Goal: Information Seeking & Learning: Learn about a topic

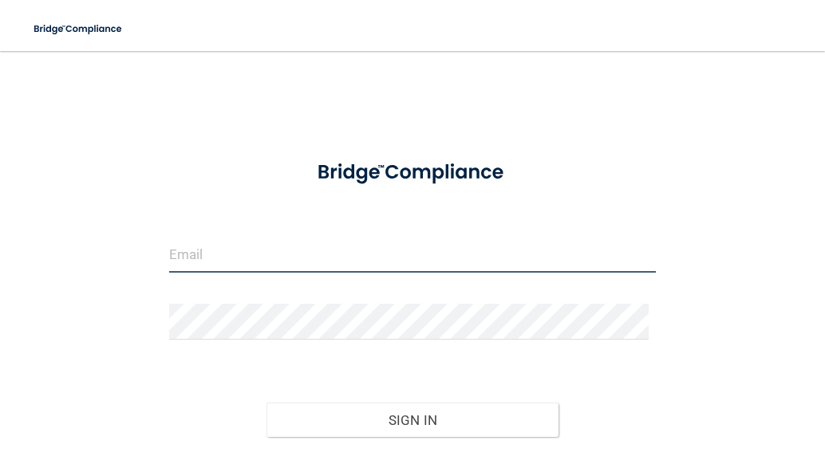
click at [235, 267] on input "email" at bounding box center [412, 255] width 487 height 36
type input "[EMAIL_ADDRESS][DOMAIN_NAME]"
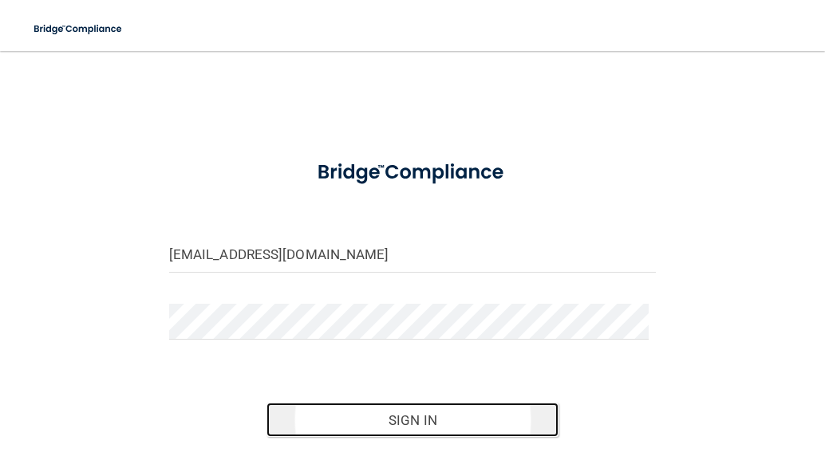
click at [413, 435] on button "Sign In" at bounding box center [412, 420] width 292 height 35
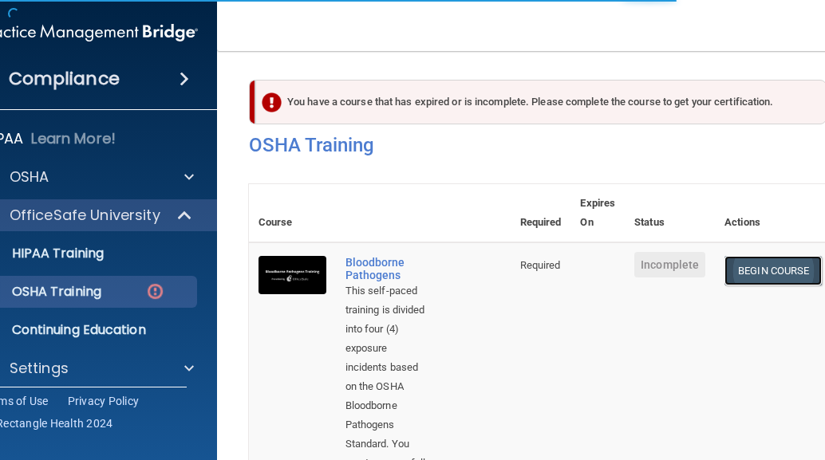
click at [737, 268] on link "Begin Course" at bounding box center [772, 271] width 97 height 30
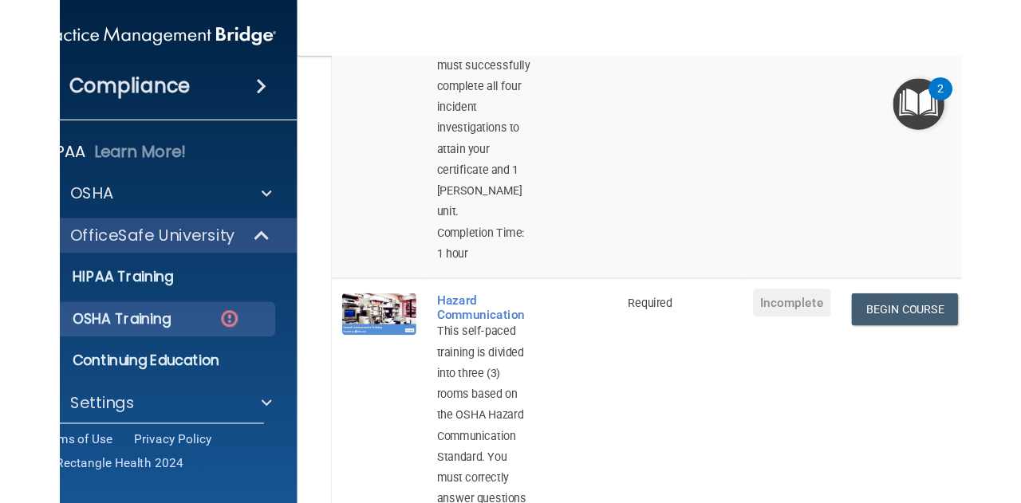
scroll to position [399, 0]
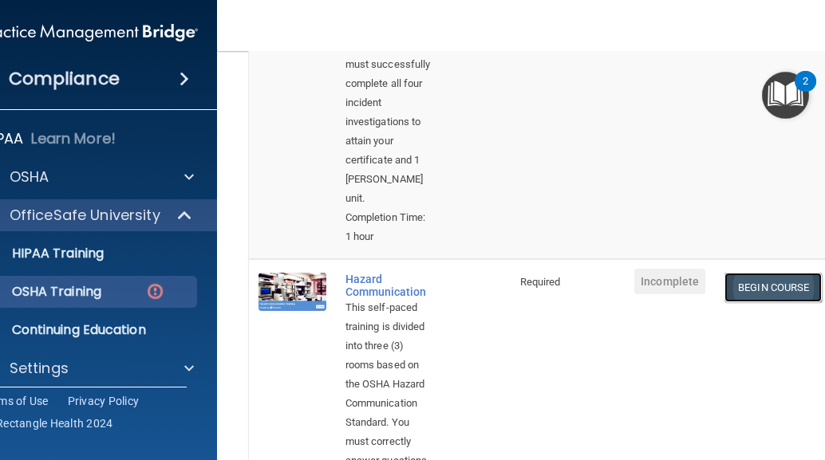
click at [755, 292] on link "Begin Course" at bounding box center [772, 288] width 97 height 30
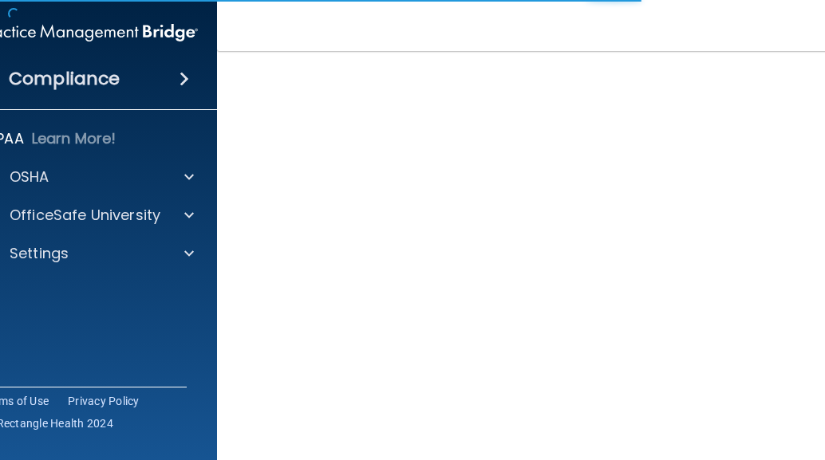
scroll to position [160, 0]
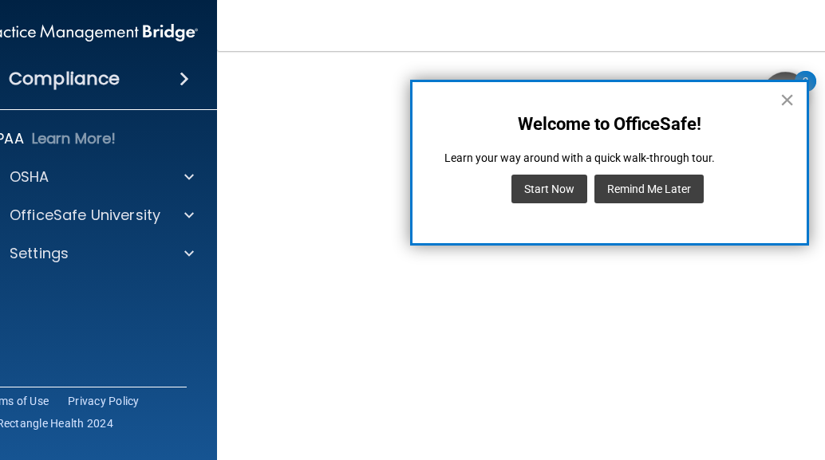
click at [788, 103] on button "×" at bounding box center [787, 100] width 15 height 26
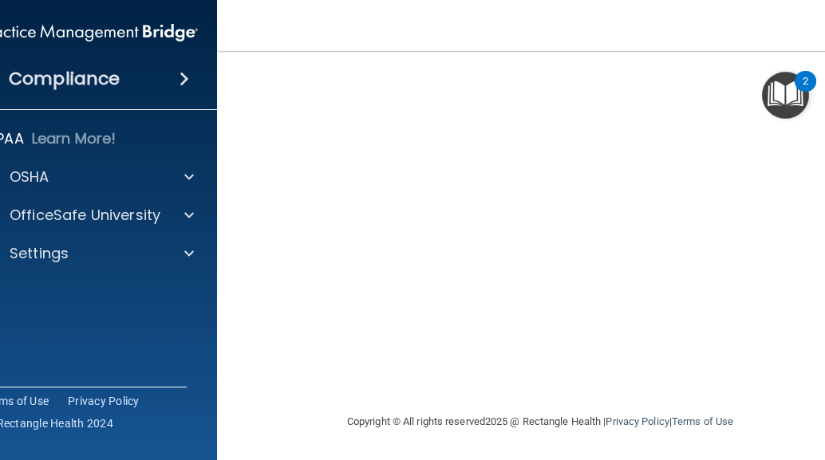
scroll to position [57, 0]
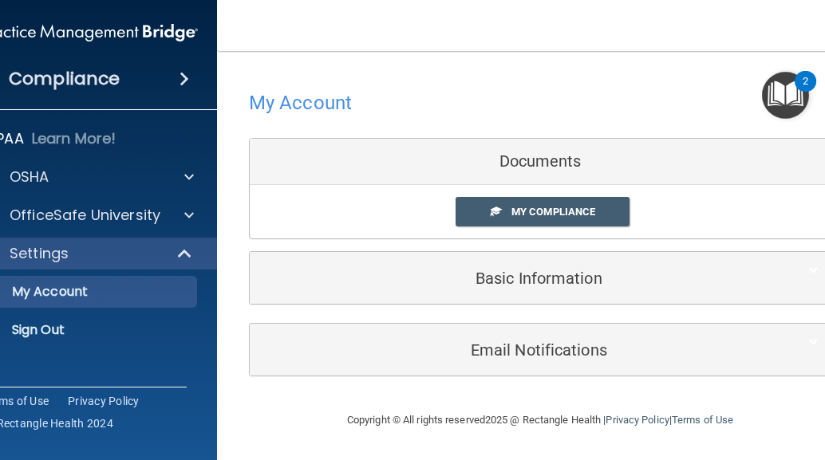
click at [560, 156] on div "Documents" at bounding box center [540, 162] width 581 height 46
click at [546, 206] on span "My Compliance" at bounding box center [553, 212] width 84 height 12
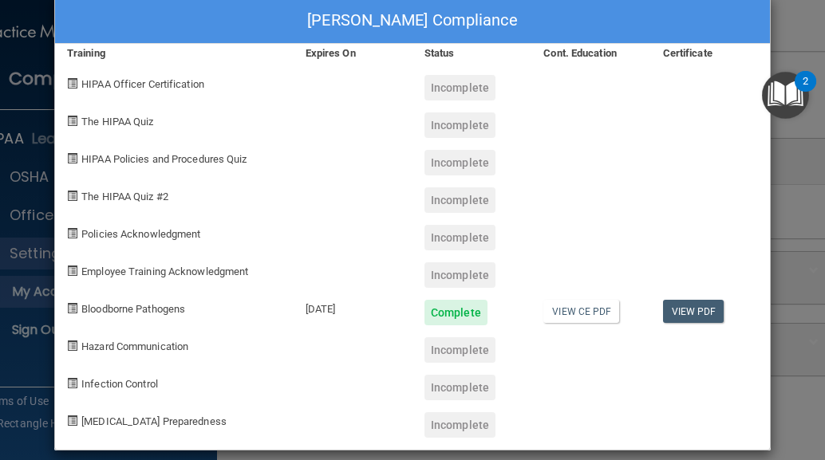
scroll to position [43, 0]
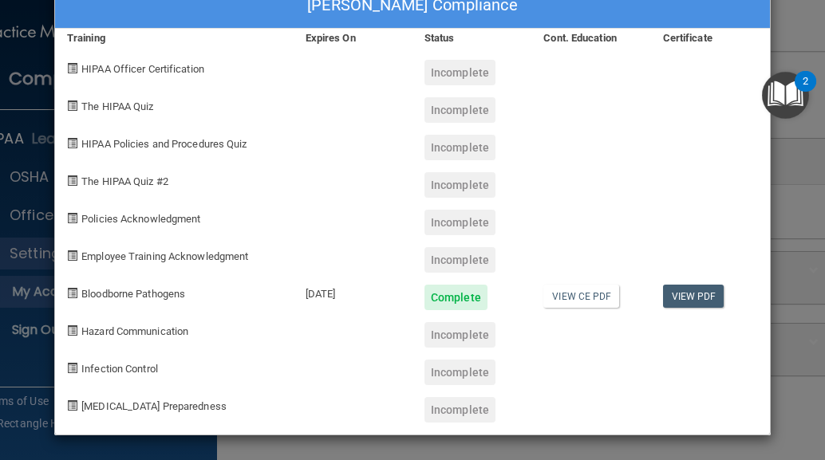
click at [448, 70] on div "Incomplete" at bounding box center [459, 73] width 71 height 26
click at [445, 335] on div "Incomplete" at bounding box center [459, 335] width 71 height 26
click at [673, 39] on div "Certificate" at bounding box center [710, 38] width 119 height 19
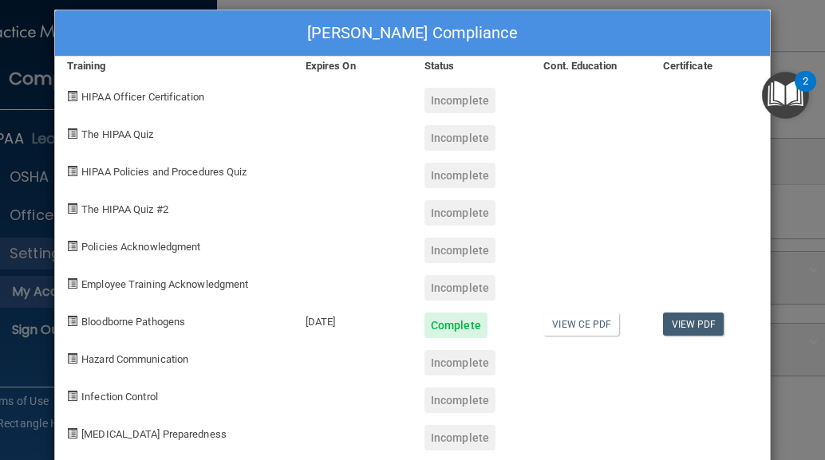
scroll to position [0, 0]
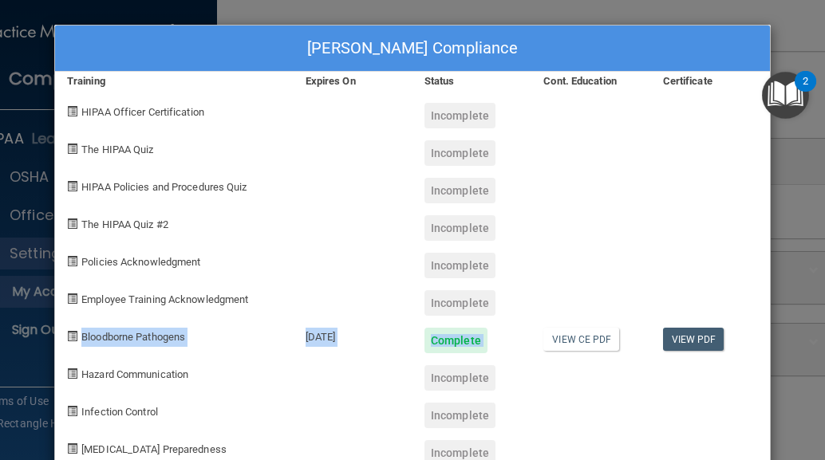
drag, startPoint x: 764, startPoint y: 299, endPoint x: 732, endPoint y: 337, distance: 49.8
click at [760, 334] on div "Kaylee Frasier's Compliance Training Expires On Status Cont. Education Certific…" at bounding box center [412, 252] width 718 height 456
click at [67, 82] on div "Training" at bounding box center [174, 81] width 239 height 19
click at [87, 115] on span "HIPAA Officer Certification" at bounding box center [142, 112] width 123 height 12
click at [69, 106] on span at bounding box center [72, 111] width 10 height 10
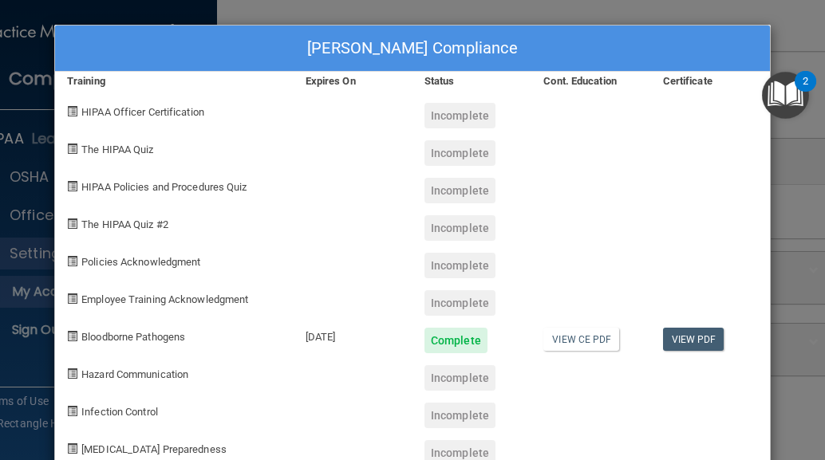
click at [209, 44] on div "Kaylee Frasier's Compliance" at bounding box center [412, 49] width 715 height 46
click at [736, 35] on div "Kaylee Frasier's Compliance" at bounding box center [412, 49] width 715 height 46
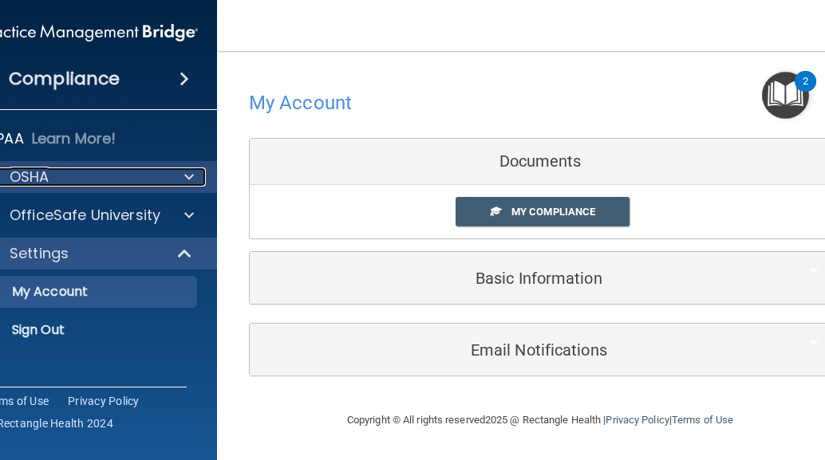
click at [89, 184] on div "OSHA" at bounding box center [68, 177] width 198 height 19
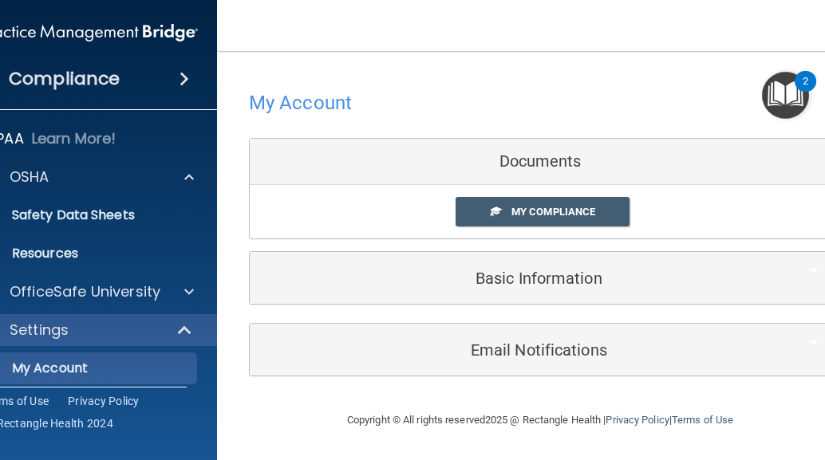
click at [95, 274] on div "HIPAA Learn More! OSHA Documents Safety Data Sheets Self-Assessment Injury and …" at bounding box center [90, 275] width 256 height 319
click at [74, 361] on p "My Account" at bounding box center [81, 369] width 218 height 16
click at [121, 62] on div "Compliance" at bounding box center [89, 78] width 255 height 35
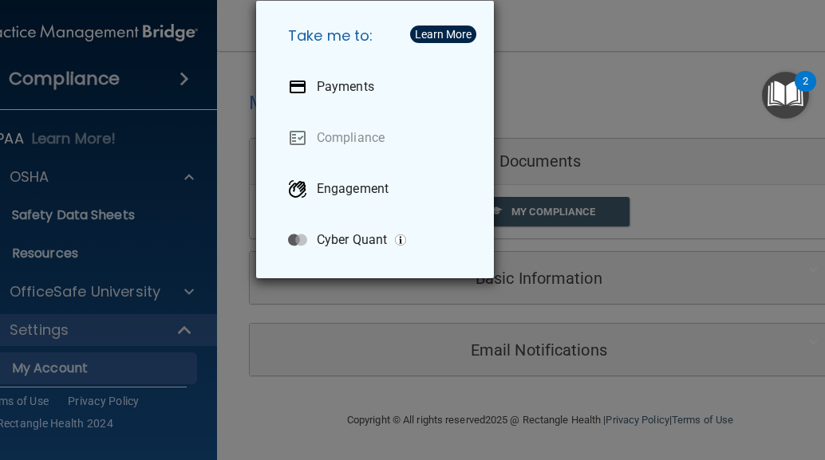
click at [442, 31] on div "Learn More" at bounding box center [443, 34] width 57 height 11
click at [332, 26] on h5 "Take me to:" at bounding box center [378, 36] width 206 height 45
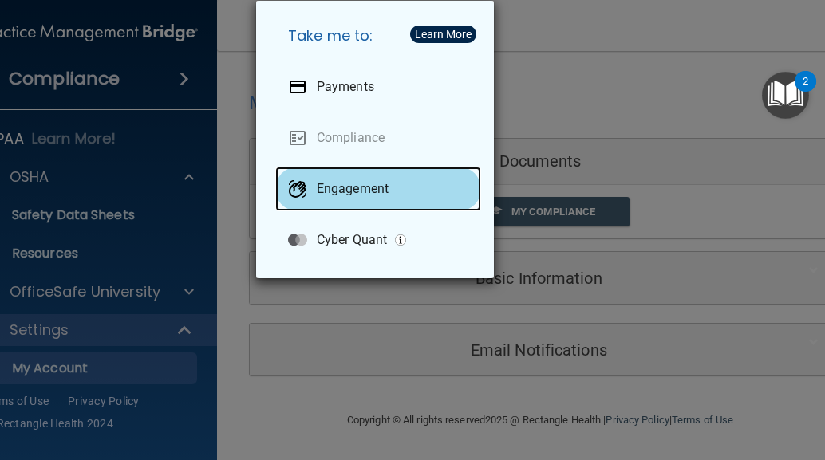
click at [337, 173] on div "Engagement" at bounding box center [378, 189] width 206 height 45
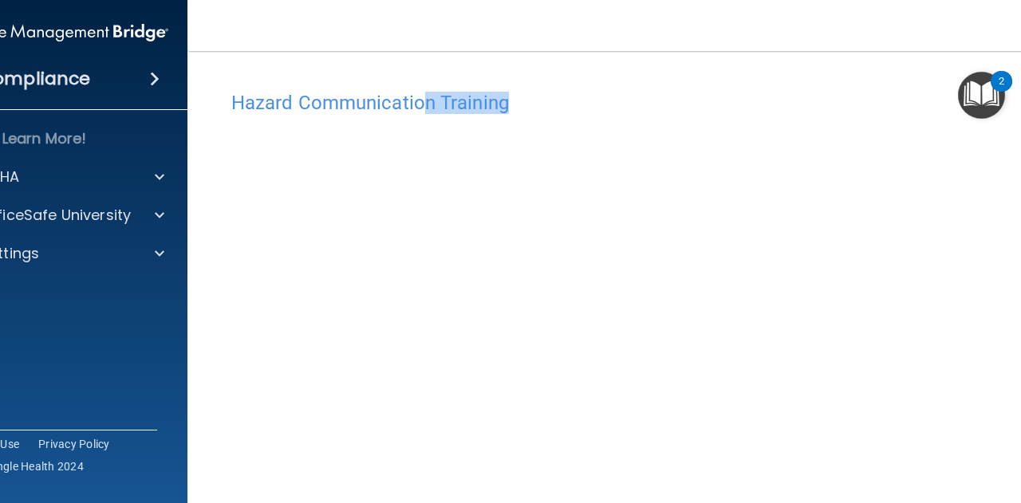
drag, startPoint x: 616, startPoint y: 112, endPoint x: 448, endPoint y: 89, distance: 169.0
click at [415, 93] on h4 "Hazard Communication Training" at bounding box center [638, 103] width 814 height 21
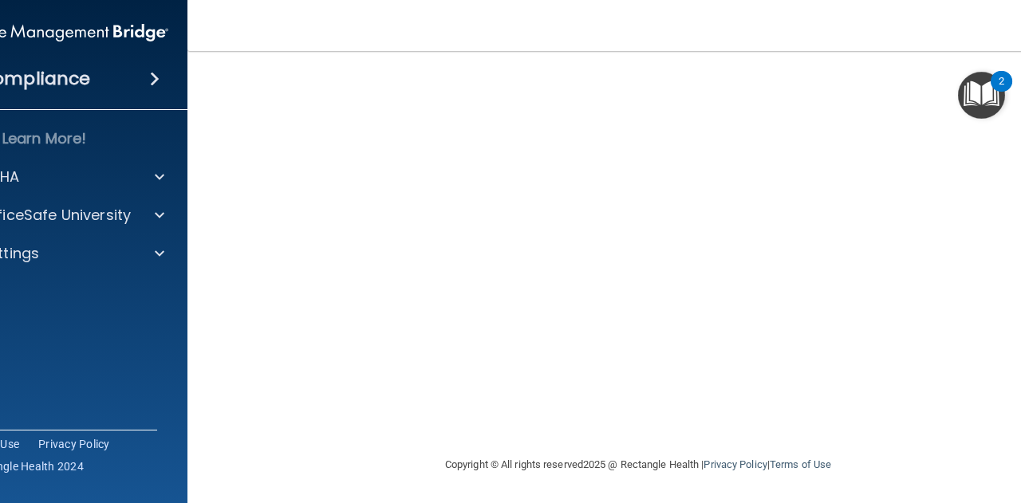
scroll to position [97, 0]
